Goal: Task Accomplishment & Management: Use online tool/utility

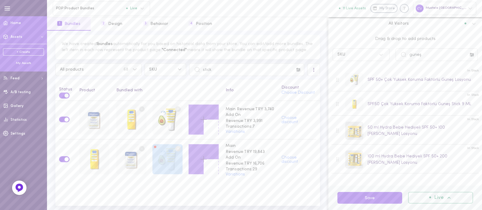
click at [12, 22] on span "Home" at bounding box center [16, 23] width 11 height 4
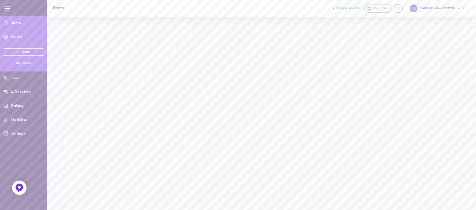
click at [22, 64] on div "My Assets" at bounding box center [23, 63] width 41 height 5
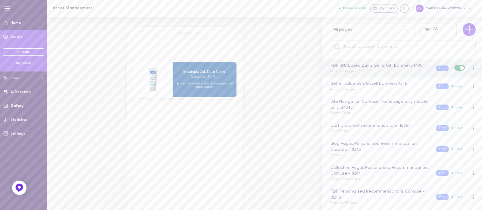
click at [472, 67] on div at bounding box center [474, 68] width 4 height 7
click at [436, 96] on div "Edit" at bounding box center [442, 95] width 54 height 14
